Goal: Book appointment/travel/reservation

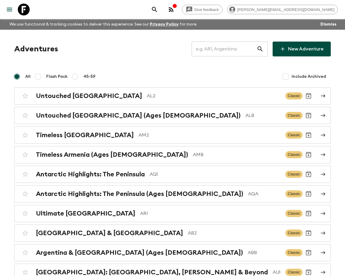
click at [232, 52] on input "text" at bounding box center [224, 49] width 65 height 17
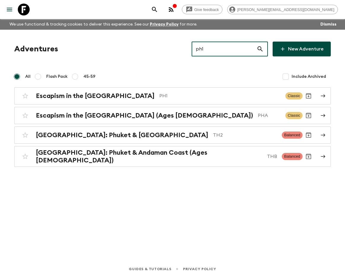
type input "ph1"
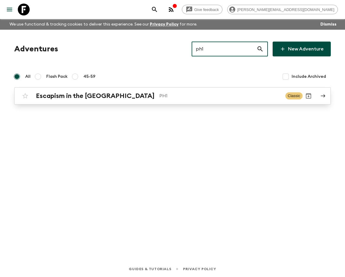
click at [146, 101] on div "Escapism in the [GEOGRAPHIC_DATA] PH1 Classic" at bounding box center [160, 96] width 283 height 12
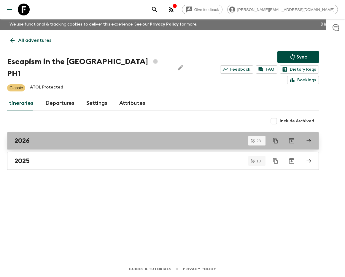
click at [85, 137] on div "2026" at bounding box center [158, 141] width 286 height 8
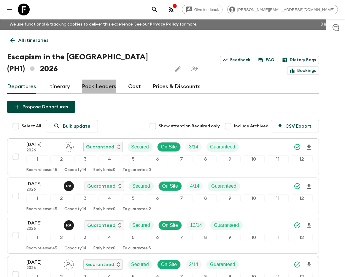
click at [106, 90] on link "Pack Leaders" at bounding box center [99, 86] width 34 height 14
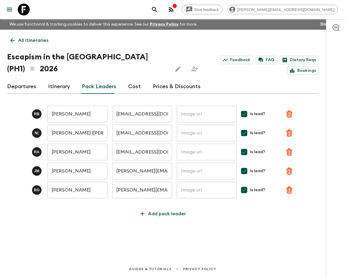
click at [48, 83] on link "Itinerary" at bounding box center [59, 86] width 22 height 14
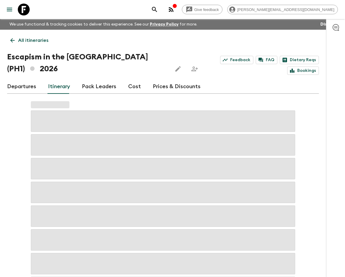
click at [25, 86] on link "Departures" at bounding box center [21, 86] width 29 height 14
